Goal: Information Seeking & Learning: Learn about a topic

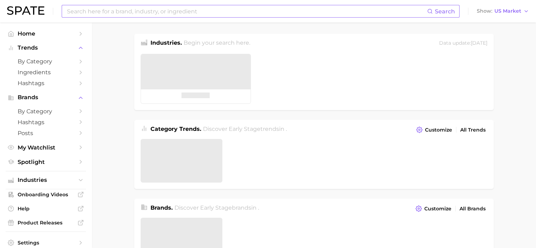
click at [148, 12] on input at bounding box center [246, 11] width 361 height 12
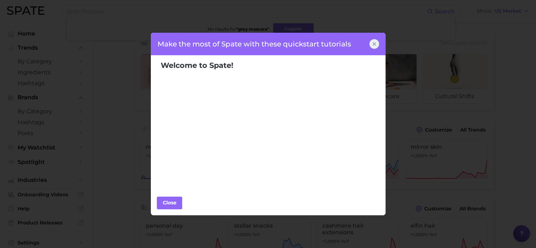
click at [374, 44] on icon at bounding box center [374, 44] width 3 height 3
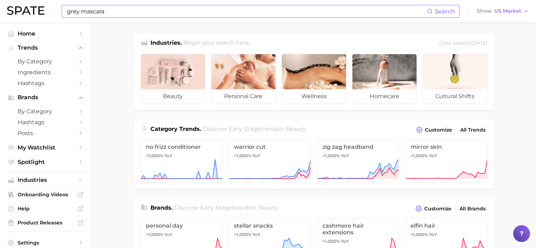
click at [111, 11] on input "grey mascara" at bounding box center [246, 11] width 361 height 12
type input "g"
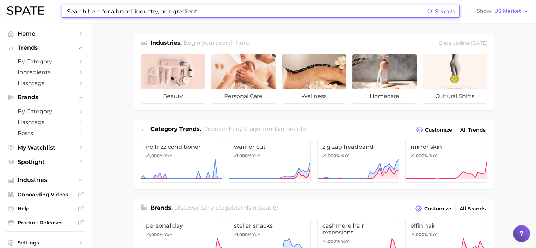
type input "m"
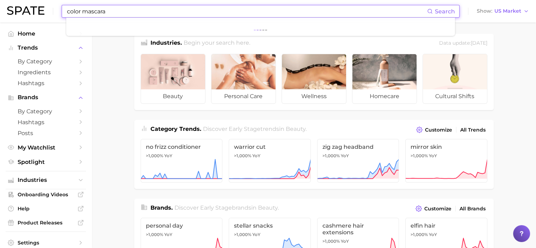
type input "color mascara"
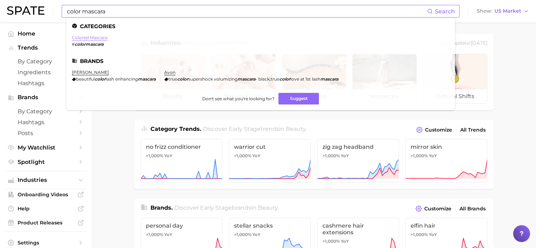
click at [95, 39] on link "colored mascara" at bounding box center [90, 37] width 36 height 5
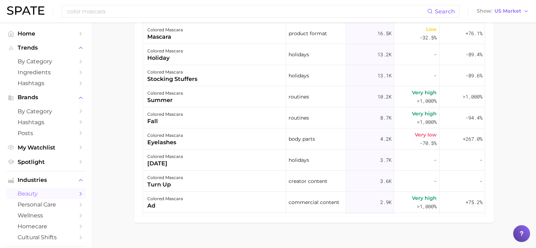
scroll to position [484, 0]
